Goal: Task Accomplishment & Management: Manage account settings

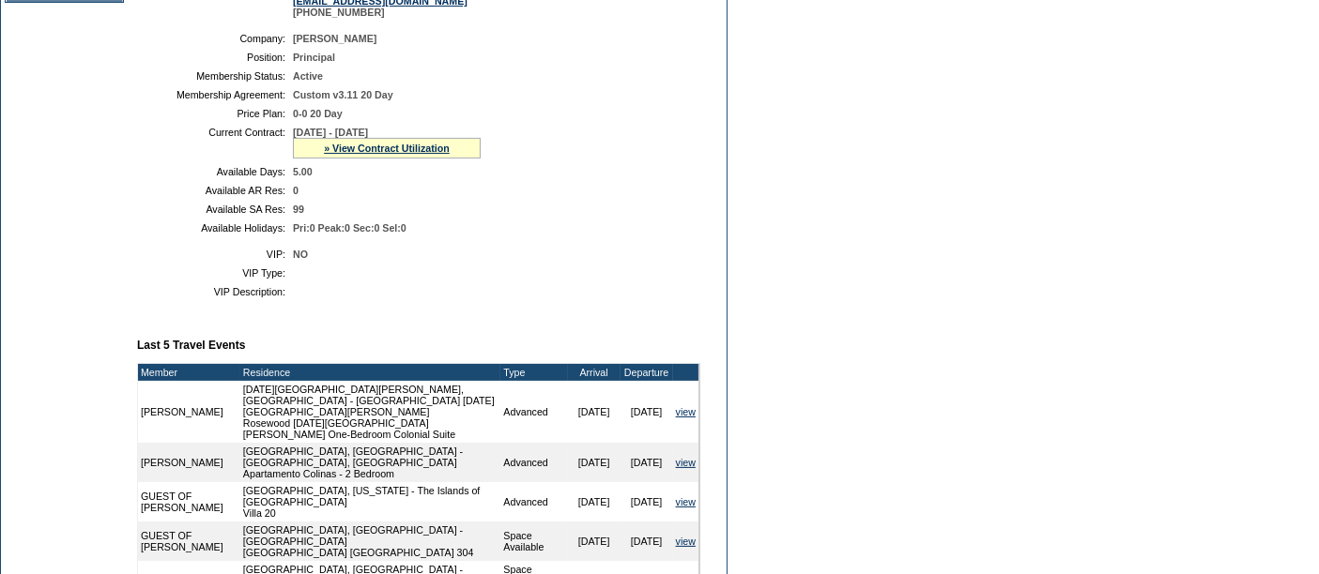
scroll to position [742, 0]
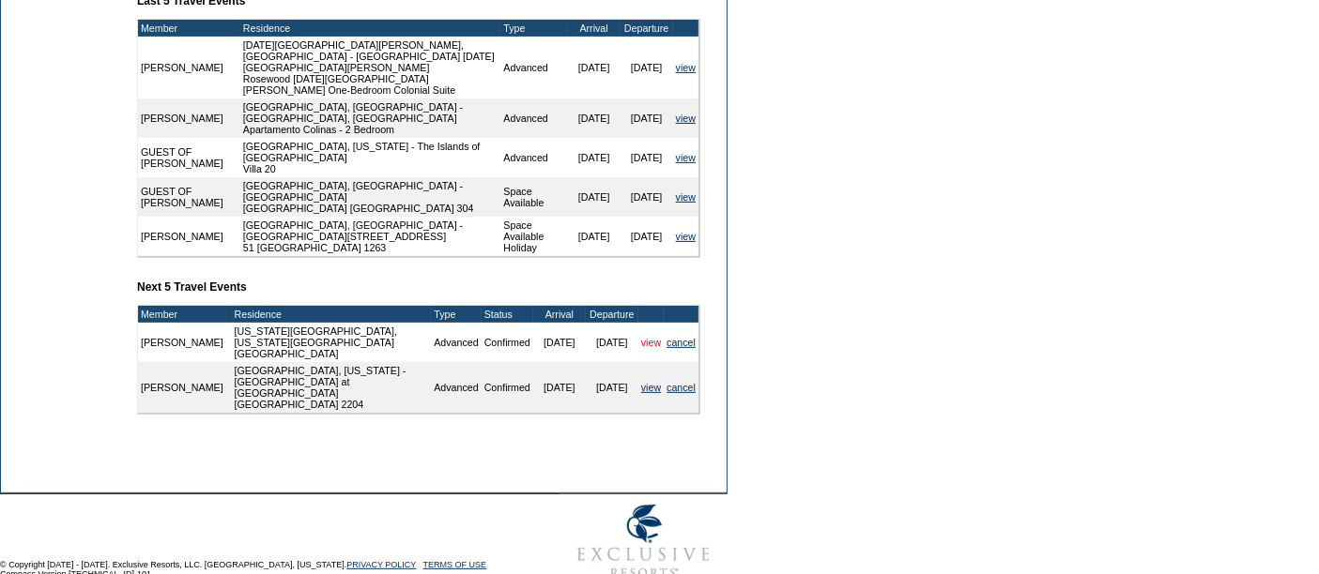
click at [641, 337] on link "view" at bounding box center [651, 342] width 20 height 11
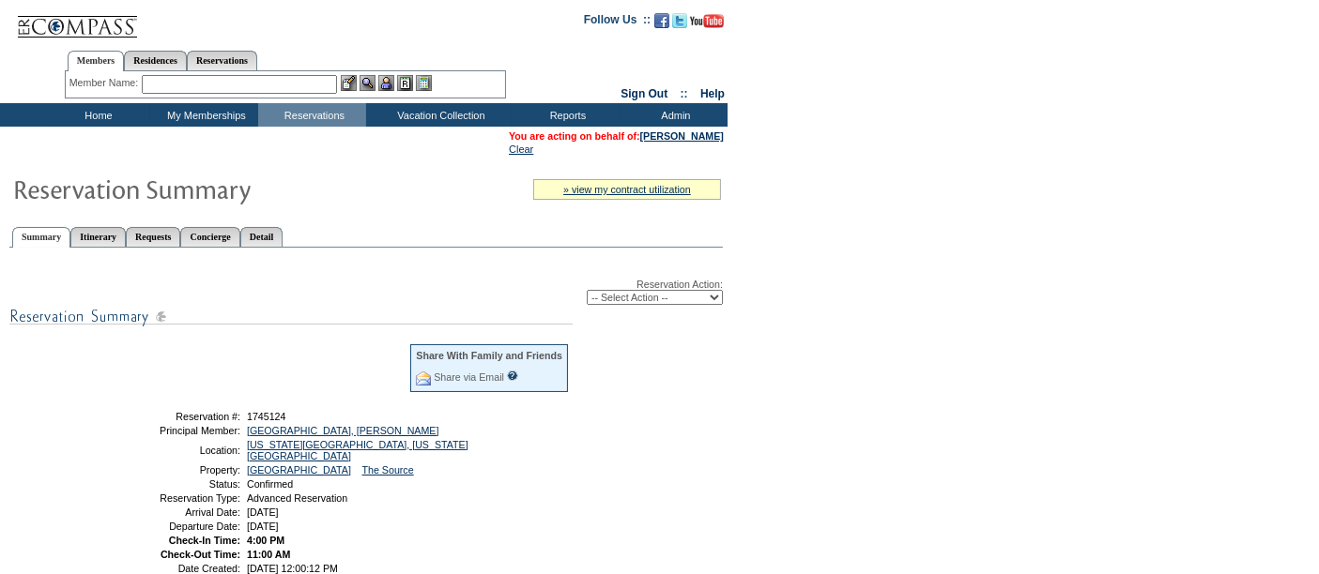
click at [646, 296] on select "-- Select Action -- Modify Reservation Dates Modify Reservation Cost Modify Occ…" at bounding box center [655, 297] width 136 height 15
select select "ChangeDates"
click at [587, 290] on select "-- Select Action -- Modify Reservation Dates Modify Reservation Cost Modify Occ…" at bounding box center [655, 297] width 136 height 15
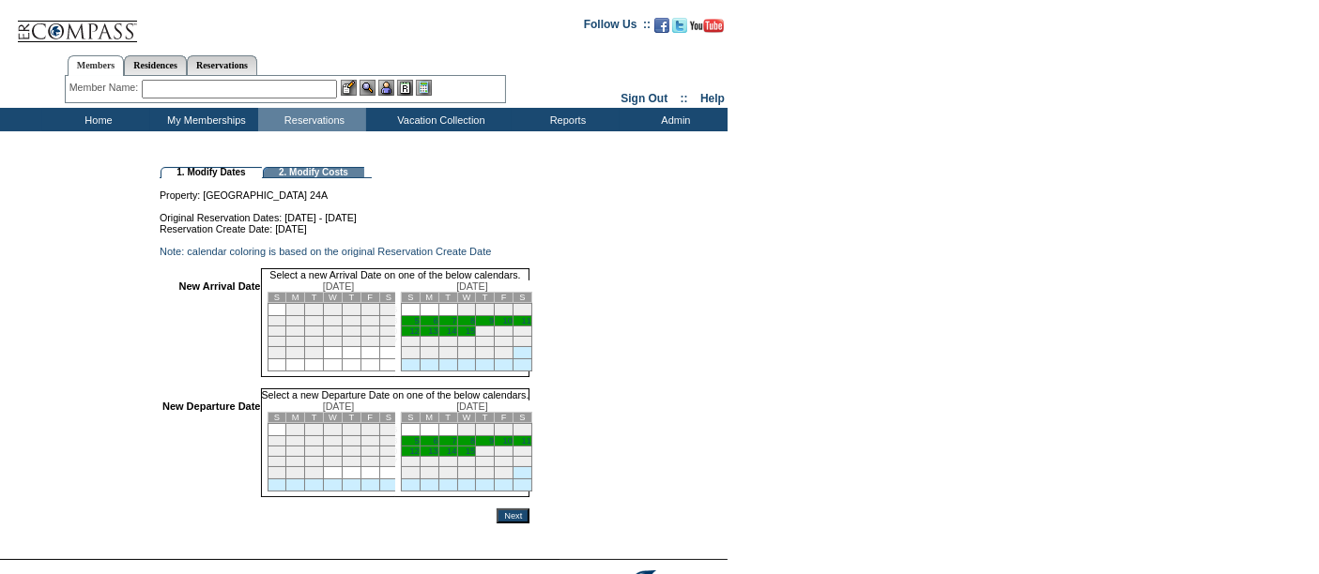
click at [420, 327] on td "5" at bounding box center [410, 321] width 19 height 10
click at [419, 458] on link "12" at bounding box center [413, 453] width 9 height 9
click at [529, 527] on input "Next" at bounding box center [513, 519] width 33 height 15
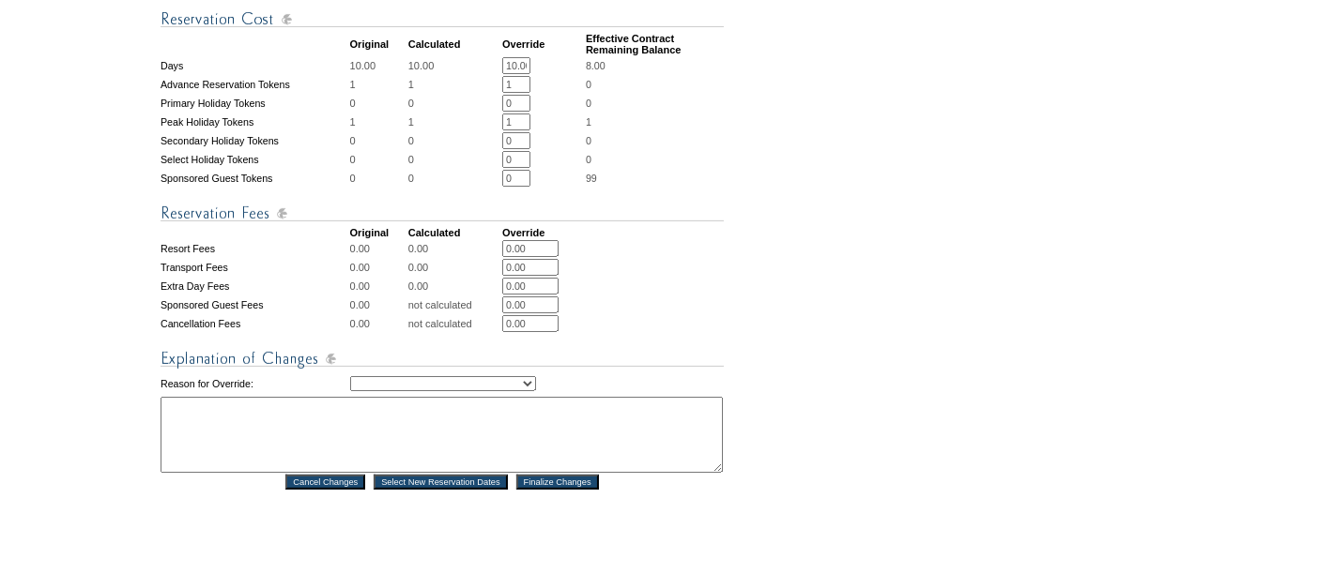
scroll to position [687, 0]
click at [493, 388] on select "Creating Continuous Stay Days Rebooked After Cancellation Editing Occupant Expe…" at bounding box center [443, 382] width 186 height 15
select select "1043"
click at [350, 375] on select "Creating Continuous Stay Days Rebooked After Cancellation Editing Occupant Expe…" at bounding box center [443, 382] width 186 height 15
click at [448, 443] on textarea at bounding box center [442, 434] width 562 height 76
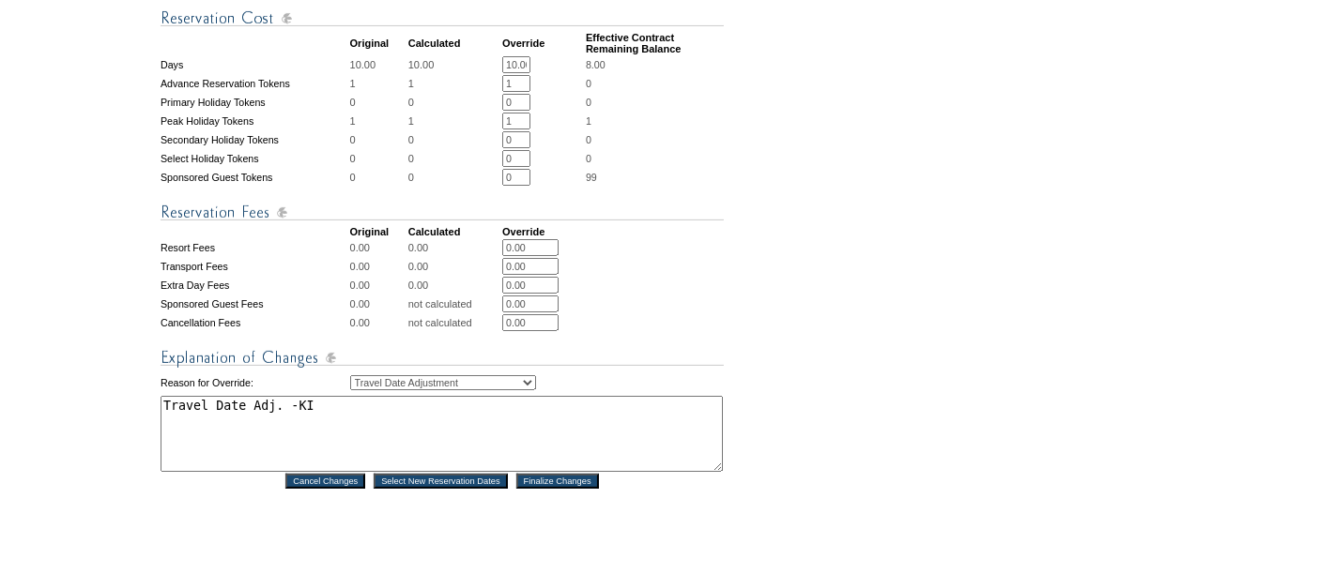
type textarea "Travel Date Adj. -KI"
click at [558, 489] on input "Finalize Changes" at bounding box center [557, 481] width 83 height 15
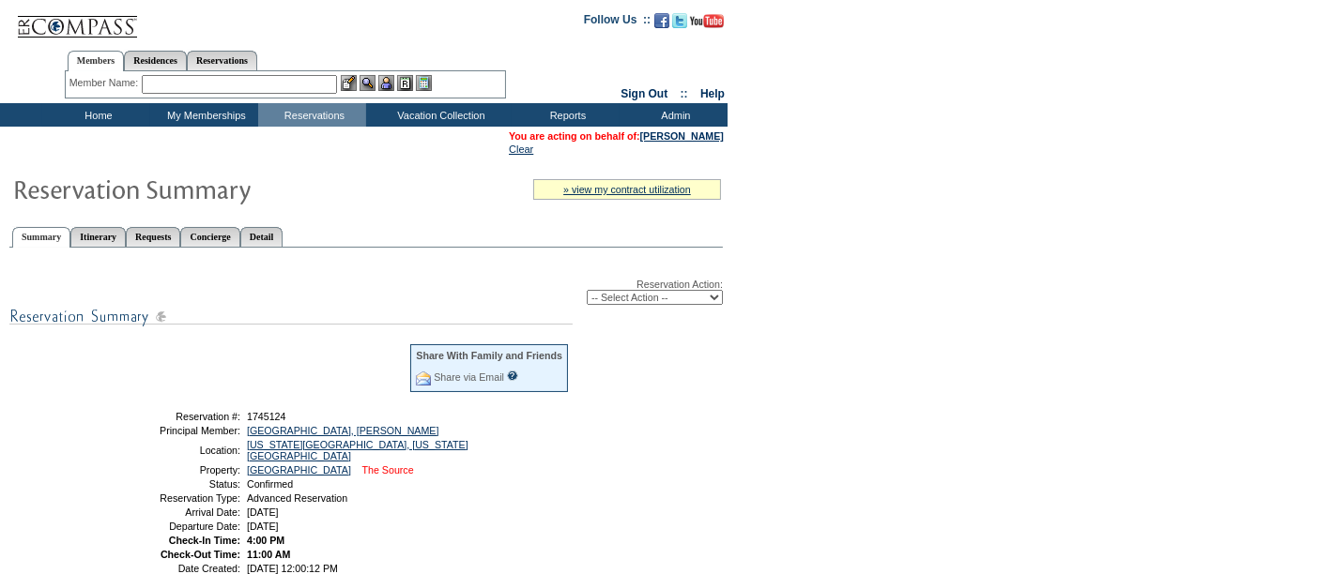
scroll to position [129, 0]
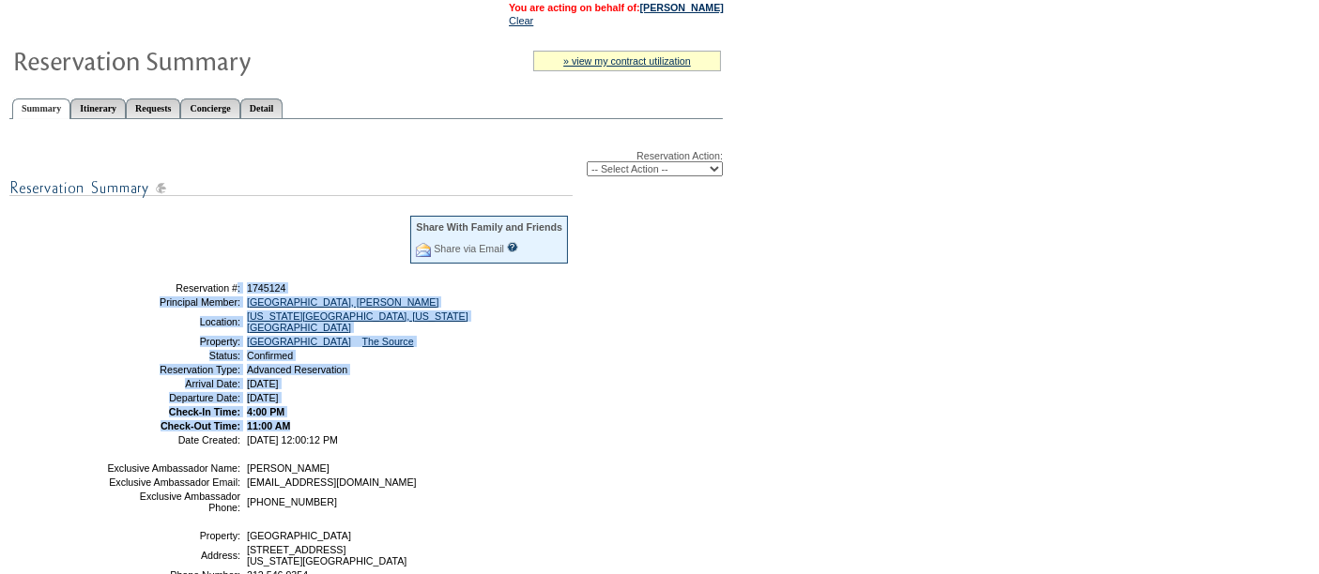
drag, startPoint x: 147, startPoint y: 290, endPoint x: 310, endPoint y: 414, distance: 204.2
click at [310, 414] on tbody "Share With Family and Friends Share via Email Share Reservation Information Ple…" at bounding box center [338, 329] width 464 height 231
copy tbody "Reservation #: 1745124 Principal Member: [GEOGRAPHIC_DATA], [GEOGRAPHIC_DATA] L…"
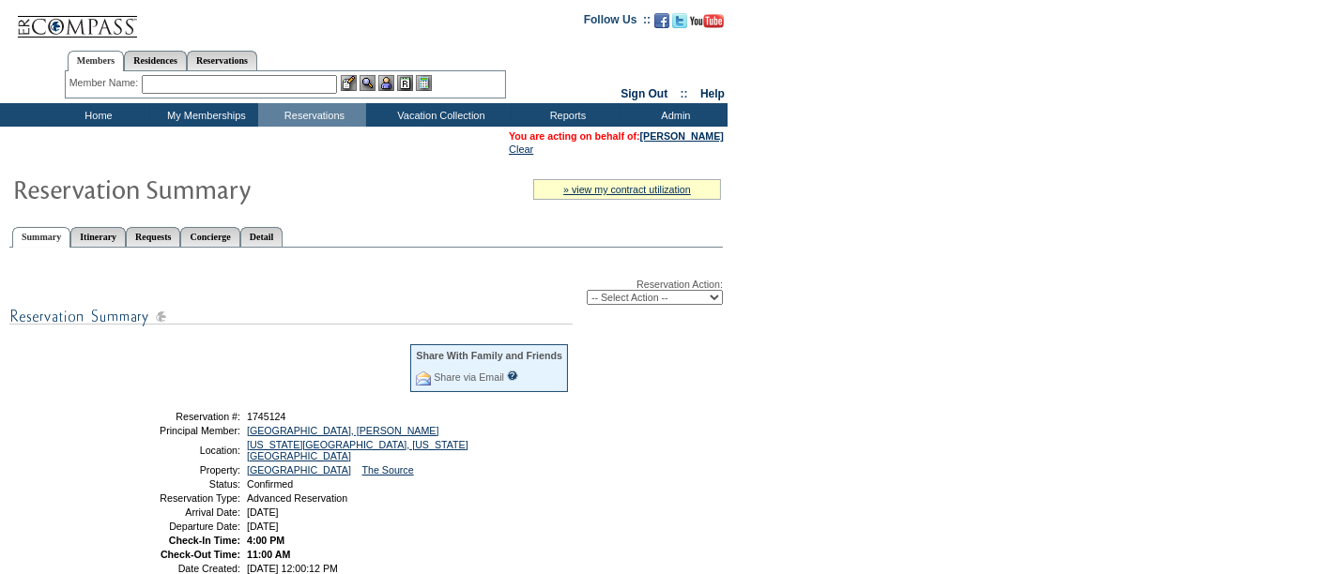
click at [402, 211] on table "» view my contract utilization Current Contract Remaining Balance Contract Peri…" at bounding box center [363, 495] width 727 height 672
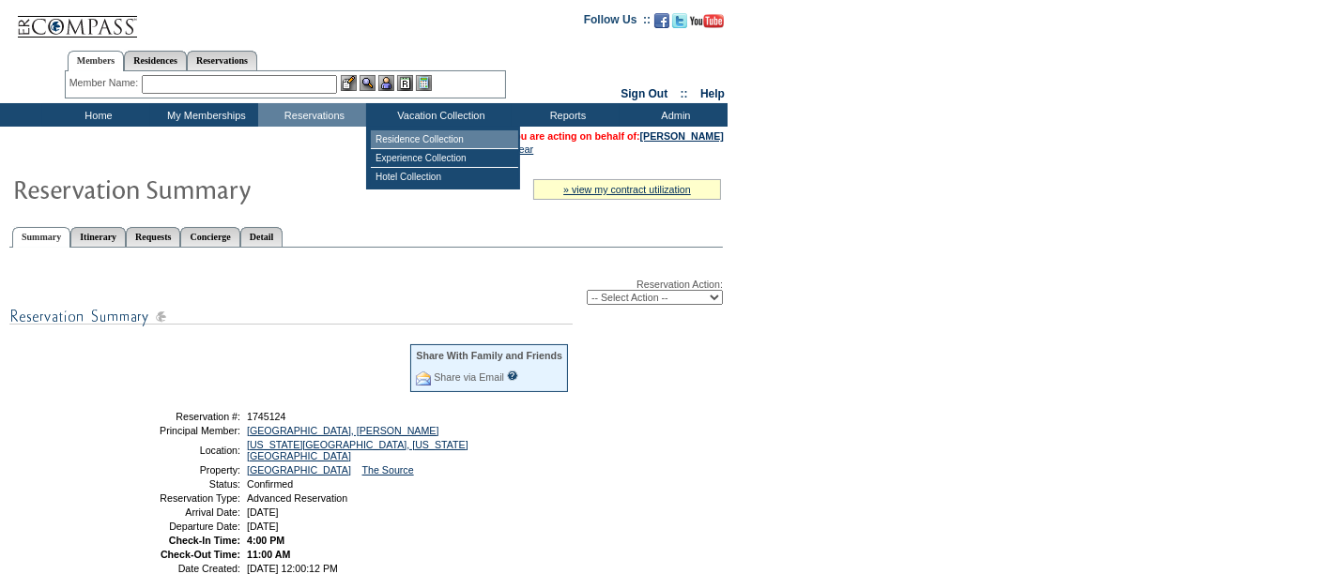
click at [429, 139] on td "Residence Collection" at bounding box center [444, 139] width 147 height 19
